Goal: Task Accomplishment & Management: Manage account settings

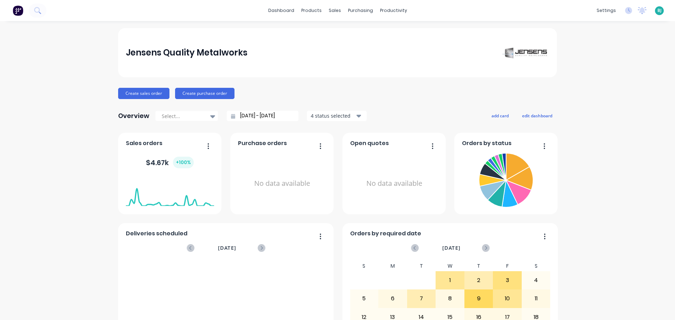
click at [658, 12] on span "BJ" at bounding box center [660, 10] width 4 height 6
click at [594, 86] on div "Sign out" at bounding box center [599, 88] width 19 height 6
click at [331, 16] on div "dashboard products sales purchasing productivity dashboard products Product Cat…" at bounding box center [337, 10] width 675 height 21
click at [331, 13] on div "sales" at bounding box center [334, 10] width 19 height 11
click at [343, 33] on link "Sales Orders" at bounding box center [369, 33] width 93 height 14
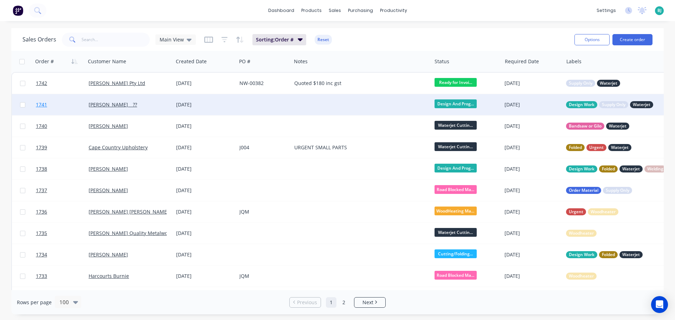
click at [63, 106] on link "1741" at bounding box center [62, 104] width 53 height 21
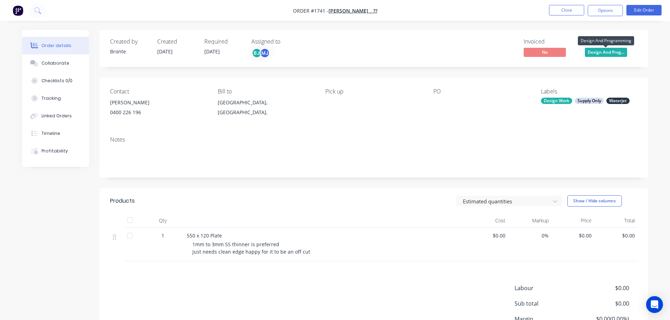
click at [619, 50] on span "Design And Prog..." at bounding box center [606, 52] width 42 height 9
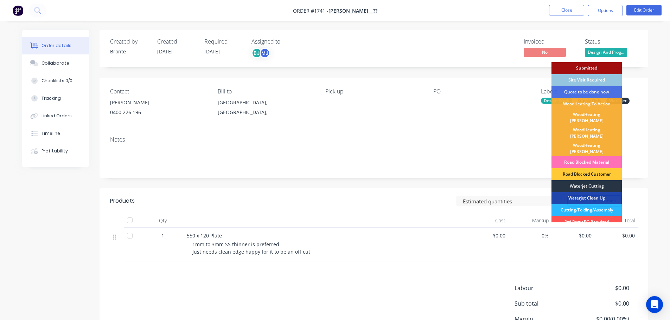
click at [599, 180] on div "Waterjet Cutting" at bounding box center [587, 186] width 70 height 12
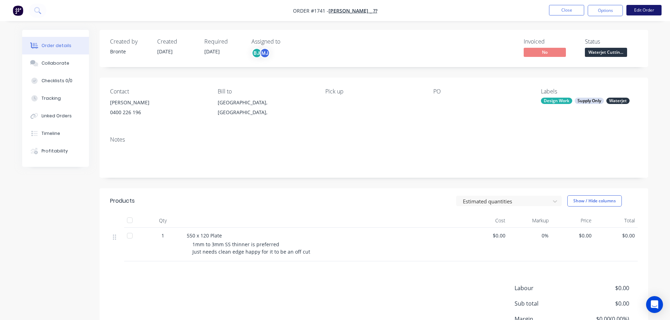
click at [649, 9] on button "Edit Order" at bounding box center [644, 10] width 35 height 11
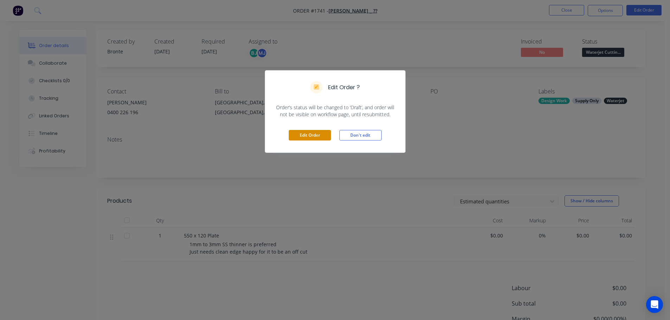
drag, startPoint x: 298, startPoint y: 132, endPoint x: 542, endPoint y: 194, distance: 252.5
click at [298, 132] on button "Edit Order" at bounding box center [310, 135] width 42 height 11
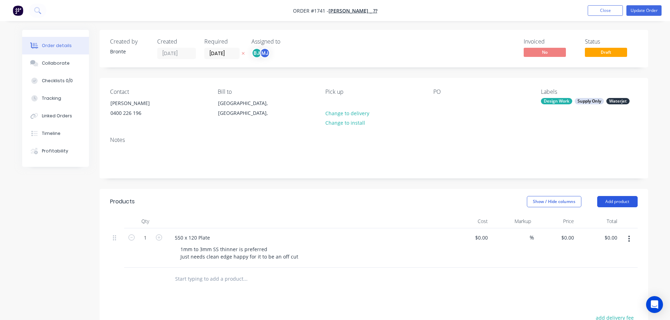
click at [615, 202] on button "Add product" at bounding box center [617, 201] width 40 height 11
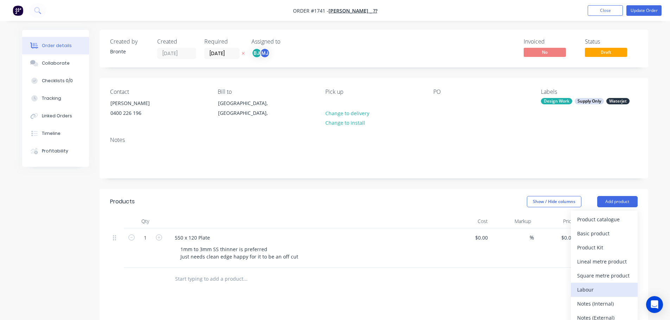
click at [605, 288] on div "Labour" at bounding box center [604, 290] width 54 height 10
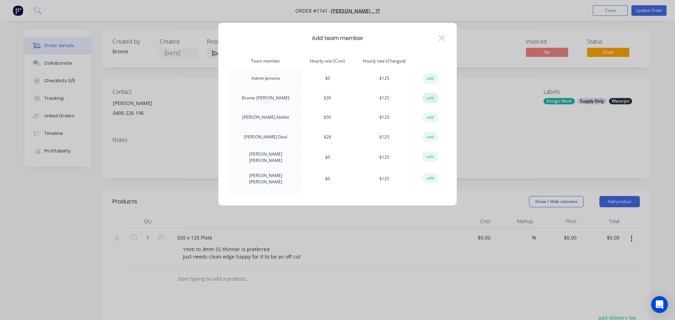
click at [426, 96] on button "add" at bounding box center [430, 98] width 15 height 11
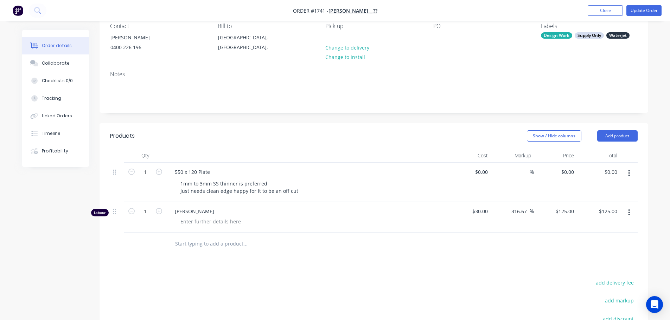
scroll to position [70, 0]
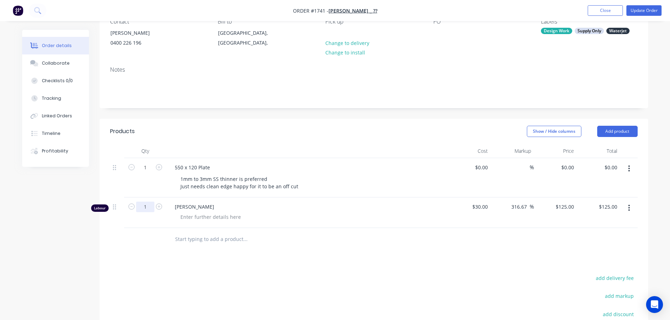
click at [153, 205] on input "1" at bounding box center [145, 207] width 18 height 11
type input "0.25"
type input "$31.25"
click at [227, 215] on div at bounding box center [211, 217] width 72 height 10
click at [226, 218] on div at bounding box center [211, 217] width 72 height 10
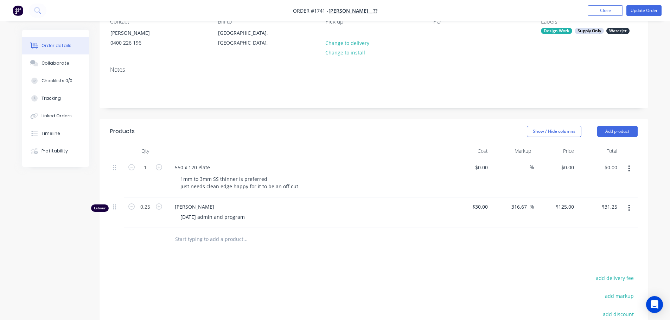
click at [308, 134] on div "Show / Hide columns Add product" at bounding box center [429, 131] width 415 height 11
click at [644, 11] on button "Update Order" at bounding box center [644, 10] width 35 height 11
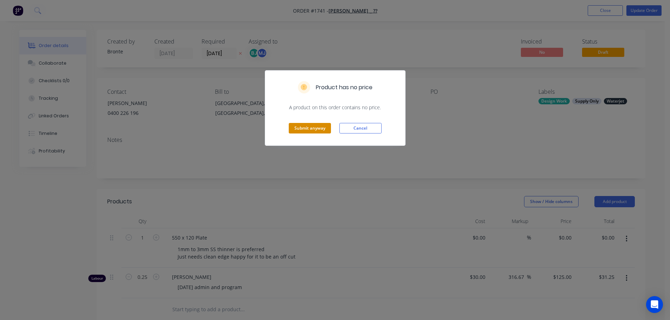
click at [314, 128] on button "Submit anyway" at bounding box center [310, 128] width 42 height 11
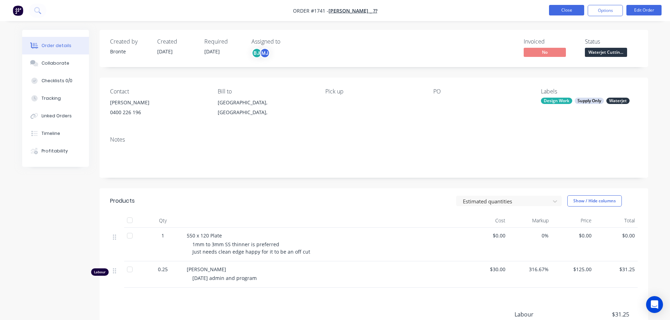
click at [564, 7] on button "Close" at bounding box center [566, 10] width 35 height 11
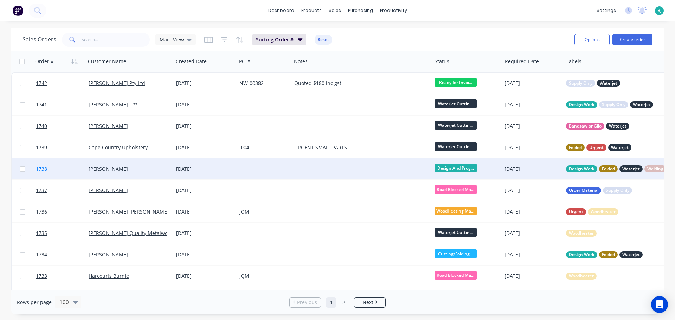
click at [69, 171] on link "1738" at bounding box center [62, 169] width 53 height 21
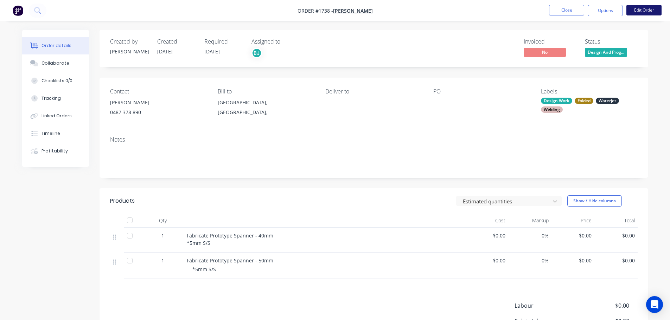
click at [648, 11] on button "Edit Order" at bounding box center [644, 10] width 35 height 11
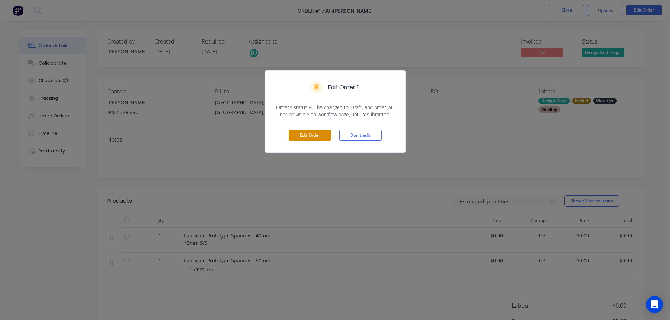
click at [308, 134] on button "Edit Order" at bounding box center [310, 135] width 42 height 11
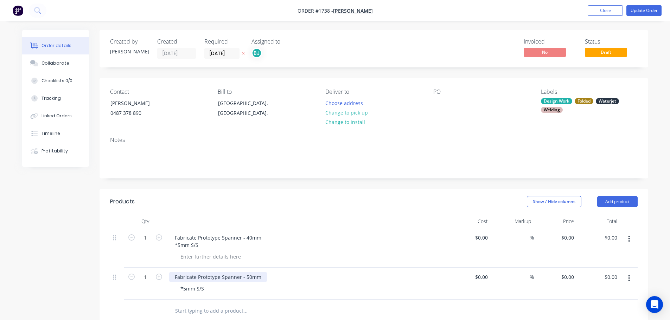
click at [247, 277] on div "Fabricate Prototype Spanner - 50mm" at bounding box center [218, 277] width 98 height 10
drag, startPoint x: 220, startPoint y: 278, endPoint x: 196, endPoint y: 278, distance: 24.3
click at [196, 278] on div "Fabricate Prototype Spanner - 40mm" at bounding box center [218, 277] width 98 height 10
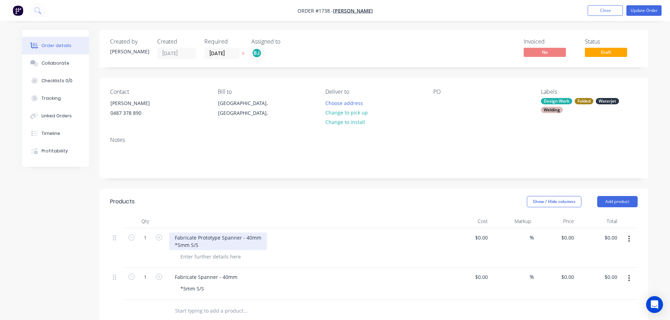
click at [247, 237] on div "Fabricate Prototype Spanner - 40mm *5mm S/S" at bounding box center [218, 242] width 98 height 18
click at [248, 238] on div "Fabricate Prototype Spanner - 40mm *5mm S/S" at bounding box center [218, 242] width 98 height 18
click at [251, 240] on div "Fabricate Prototype Spanner - 40mm *5mm S/S" at bounding box center [218, 242] width 98 height 18
drag, startPoint x: 200, startPoint y: 243, endPoint x: 173, endPoint y: 244, distance: 27.1
click at [173, 244] on div "Fabricate Spanner - 32mm *5mm S/S" at bounding box center [206, 242] width 74 height 18
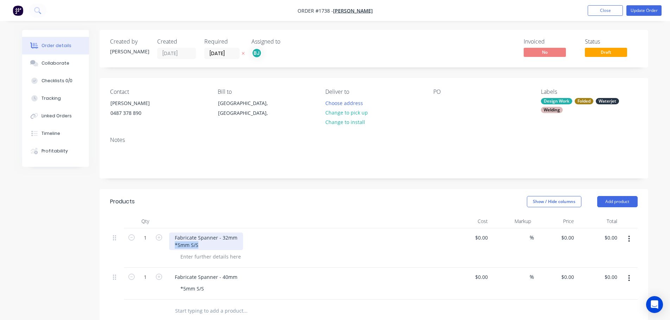
copy div "*5mm S/S"
click at [196, 254] on div at bounding box center [211, 257] width 72 height 10
click at [204, 258] on div at bounding box center [211, 257] width 72 height 10
paste div
drag, startPoint x: 204, startPoint y: 248, endPoint x: 173, endPoint y: 246, distance: 30.3
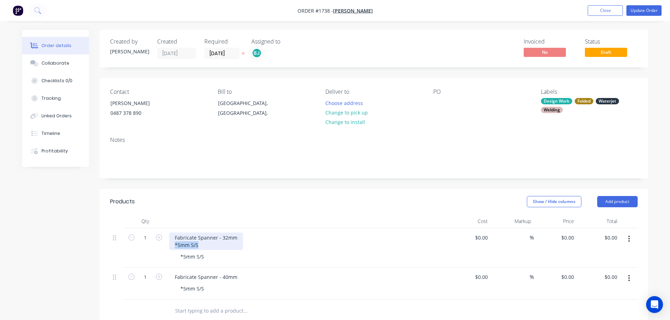
click at [173, 246] on div "Fabricate Spanner - 32mm *5mm S/S" at bounding box center [206, 242] width 74 height 18
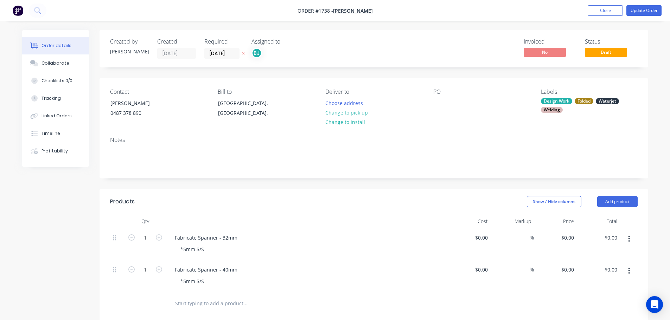
click at [262, 204] on div "Show / Hide columns Add product" at bounding box center [429, 201] width 415 height 11
click at [294, 206] on div "Show / Hide columns Add product" at bounding box center [429, 201] width 415 height 11
click at [649, 13] on button "Update Order" at bounding box center [644, 10] width 35 height 11
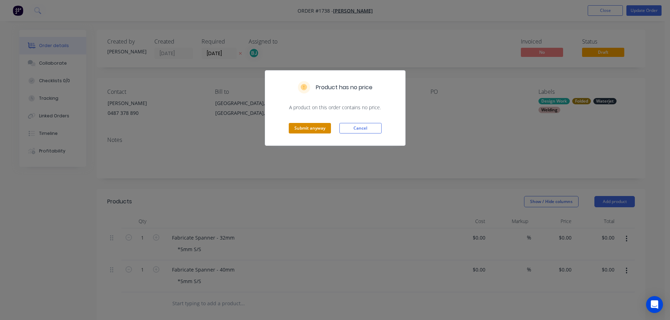
click at [326, 131] on button "Submit anyway" at bounding box center [310, 128] width 42 height 11
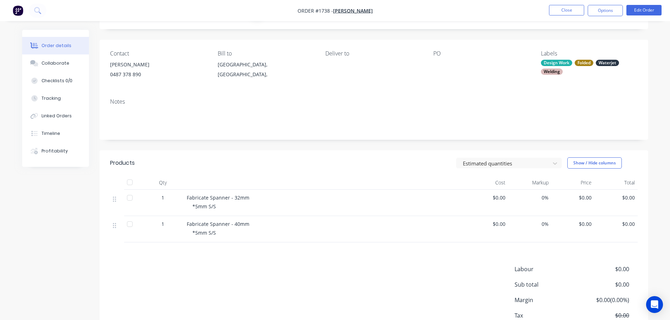
scroll to position [15, 0]
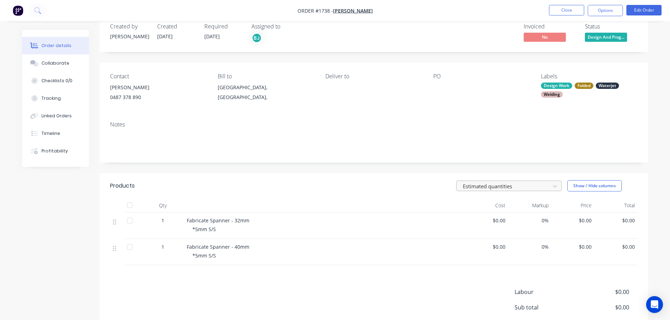
click at [514, 186] on div at bounding box center [504, 186] width 84 height 9
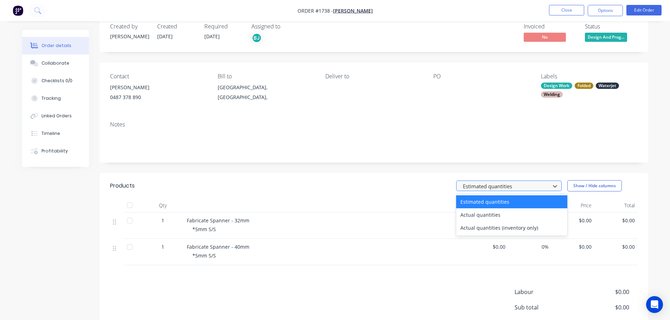
click at [514, 186] on div at bounding box center [504, 186] width 84 height 9
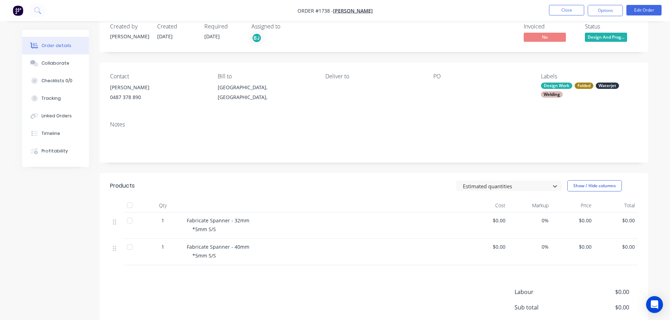
click at [425, 191] on div "Estimated quantities Show / Hide columns" at bounding box center [429, 185] width 415 height 11
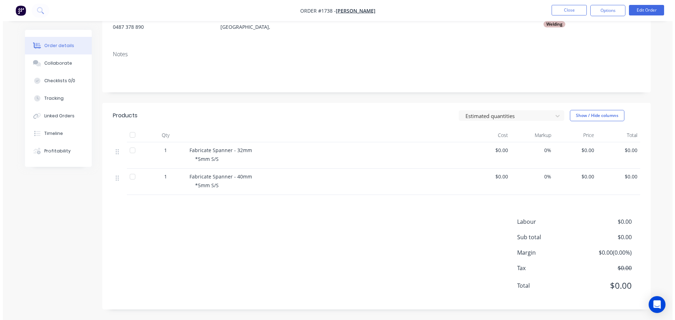
scroll to position [0, 0]
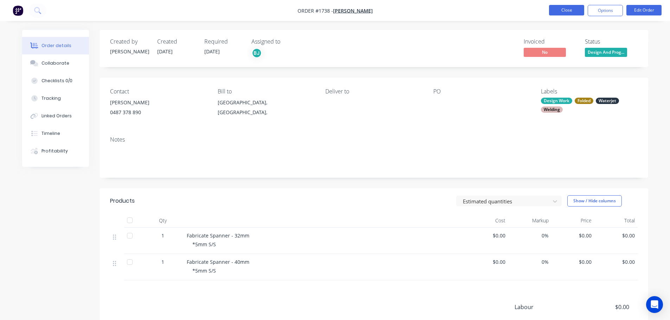
click at [572, 9] on button "Close" at bounding box center [566, 10] width 35 height 11
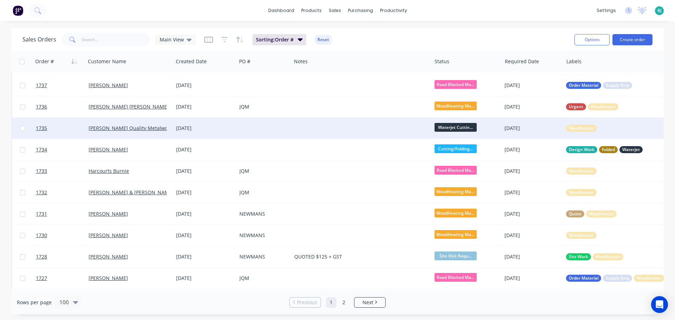
scroll to position [106, 0]
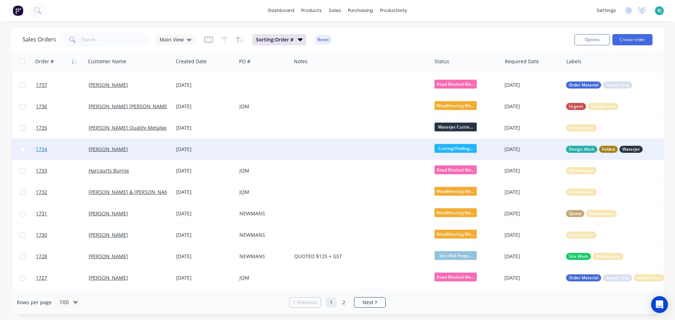
click at [79, 149] on link "1734" at bounding box center [62, 149] width 53 height 21
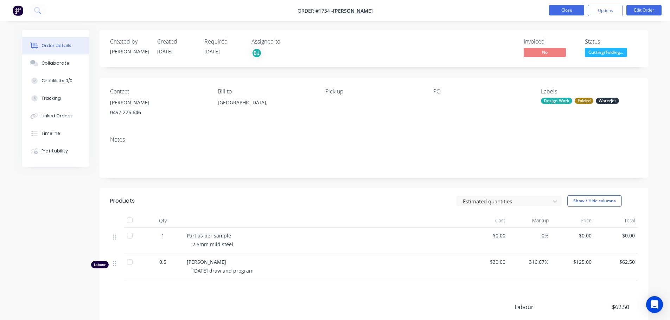
click at [570, 7] on button "Close" at bounding box center [566, 10] width 35 height 11
